Goal: Navigation & Orientation: Find specific page/section

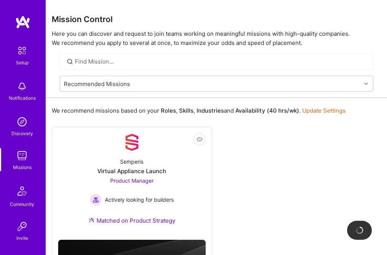
click at [16, 155] on img at bounding box center [21, 155] width 15 height 15
click at [17, 156] on img at bounding box center [21, 155] width 15 height 15
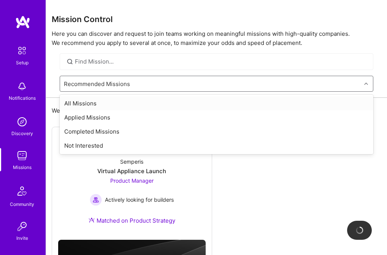
click at [126, 83] on div "Recommended Missions" at bounding box center [97, 84] width 66 height 8
click at [81, 121] on div "Applied Missions" at bounding box center [217, 117] width 314 height 14
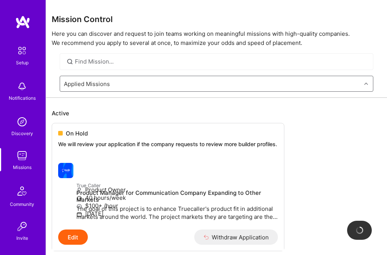
click at [17, 56] on img at bounding box center [22, 51] width 16 height 16
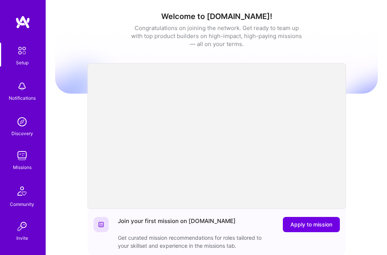
click at [19, 23] on img at bounding box center [22, 22] width 15 height 14
